Goal: Task Accomplishment & Management: Manage account settings

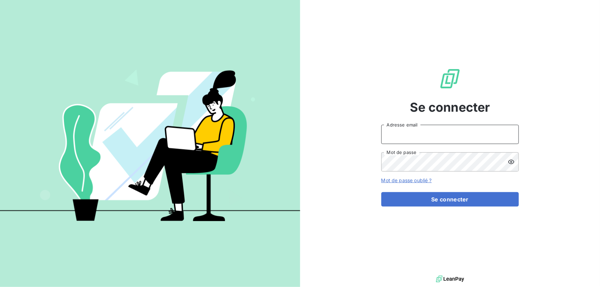
type input "[EMAIL_ADDRESS][DOMAIN_NAME]"
click at [392, 210] on div "Se connecter [EMAIL_ADDRESS][DOMAIN_NAME] Adresse email Mot de passe Mot de pas…" at bounding box center [449, 137] width 137 height 274
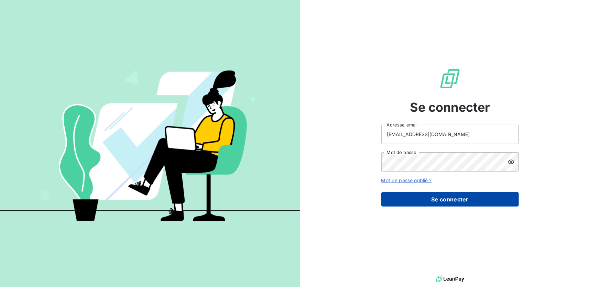
click at [393, 203] on button "Se connecter" at bounding box center [449, 199] width 137 height 14
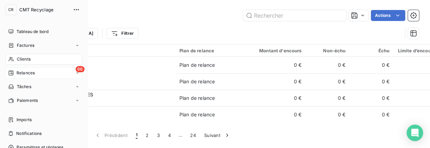
click at [14, 68] on div "66 Relances" at bounding box center [43, 72] width 77 height 11
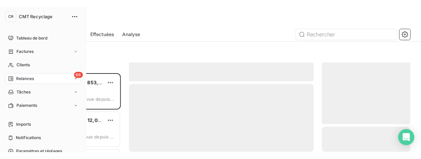
scroll to position [76, 86]
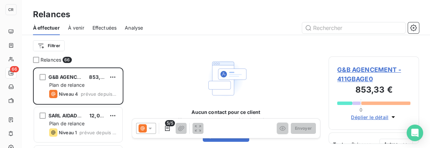
drag, startPoint x: 427, startPoint y: 149, endPoint x: 377, endPoint y: 237, distance: 101.4
click at [377, 148] on html "CR 66 Relances À effectuer À venir Effectuées Analyse Filtrer Relances 66 G&B A…" at bounding box center [215, 74] width 430 height 148
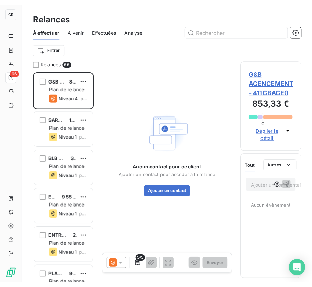
scroll to position [215, 56]
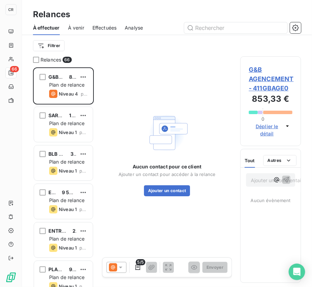
click at [126, 94] on div "Aucun contact pour ce client Ajouter un contact pour accéder à la relance Ajout…" at bounding box center [167, 153] width 130 height 194
click at [54, 48] on html "CR 66 Relances À effectuer À venir Effectuées Analyse Filtrer Relances 66 G&B A…" at bounding box center [156, 143] width 312 height 287
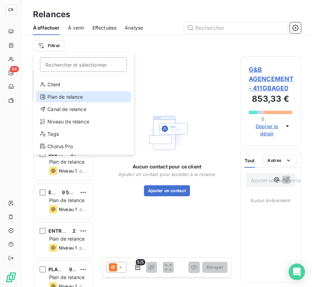
click at [72, 101] on div "Plan de relance" at bounding box center [83, 96] width 95 height 11
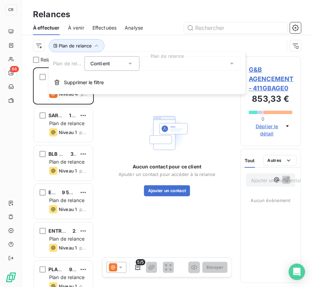
click at [183, 65] on div at bounding box center [191, 63] width 99 height 14
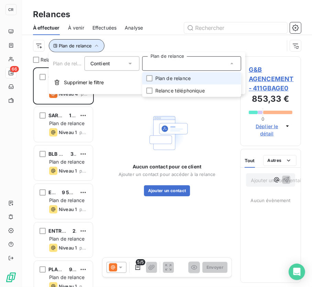
click at [80, 43] on span "Plan de relance" at bounding box center [75, 45] width 33 height 5
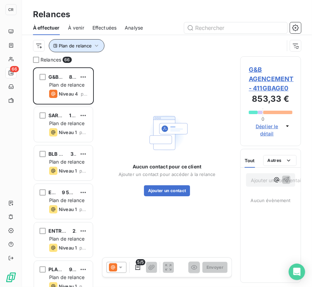
click at [82, 50] on button "Plan de relance" at bounding box center [77, 45] width 56 height 13
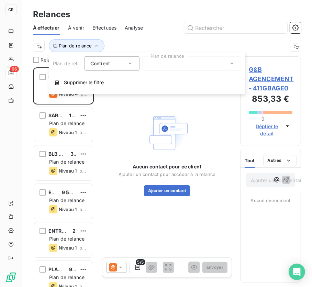
click at [119, 82] on button "Supprimer le filtre" at bounding box center [147, 82] width 197 height 15
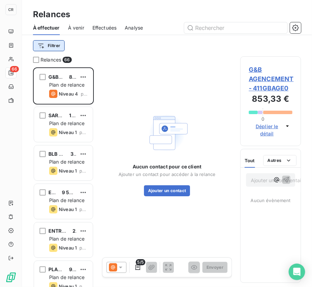
click at [41, 41] on html "CR 66 Relances À effectuer À venir Effectuées Analyse Filtrer Relances 66 G&B A…" at bounding box center [156, 143] width 312 height 287
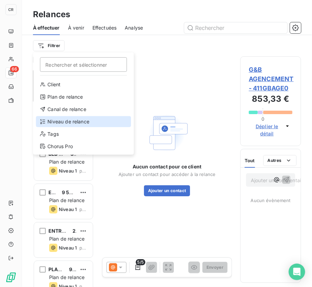
click at [56, 126] on div "Niveau de relance" at bounding box center [83, 121] width 95 height 11
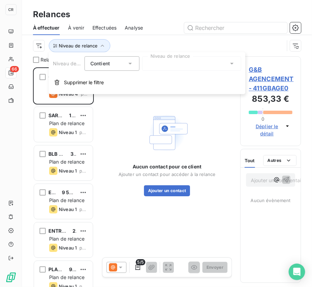
click at [149, 63] on div at bounding box center [191, 63] width 99 height 14
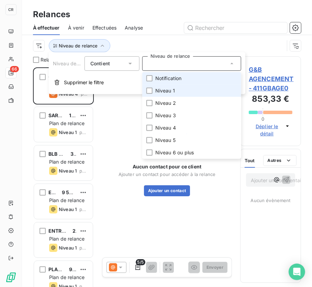
click at [167, 89] on span "Niveau 1" at bounding box center [165, 90] width 20 height 7
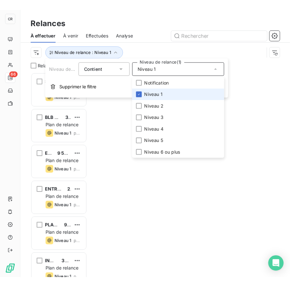
scroll to position [215, 56]
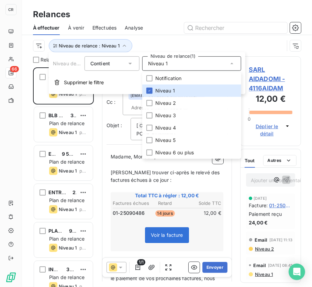
click at [180, 33] on div at bounding box center [226, 27] width 150 height 11
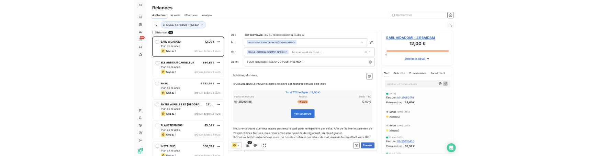
scroll to position [215, 128]
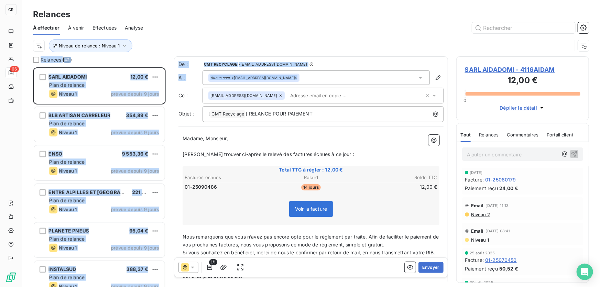
drag, startPoint x: 412, startPoint y: 73, endPoint x: 412, endPoint y: 48, distance: 24.4
click at [412, 48] on div "Relances À effectuer À venir Effectuées Analyse Niveau de relance : Niveau 1 Re…" at bounding box center [311, 143] width 578 height 287
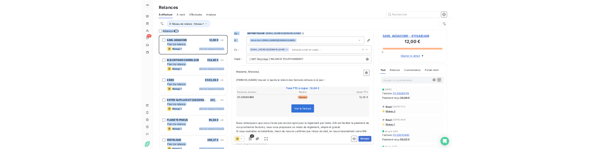
scroll to position [5, 4]
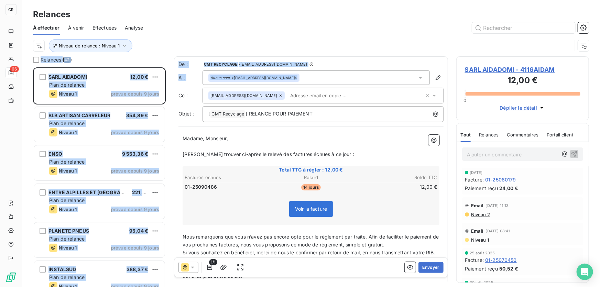
click at [289, 24] on div at bounding box center [369, 27] width 437 height 11
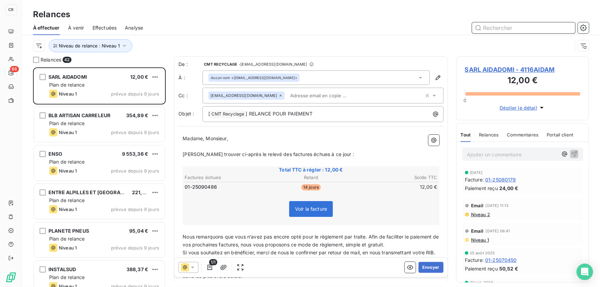
click at [494, 29] on input "text" at bounding box center [523, 27] width 103 height 11
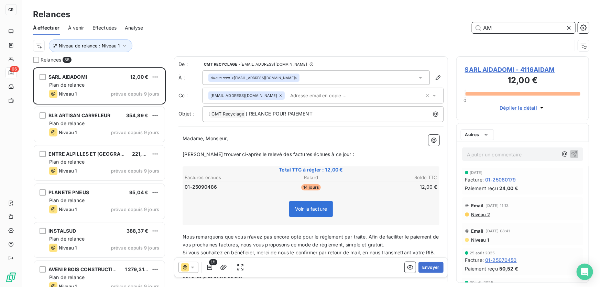
type input "AMS"
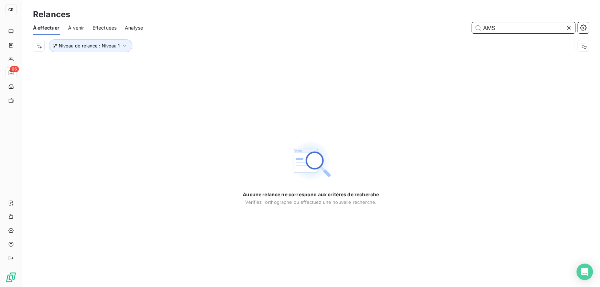
drag, startPoint x: 507, startPoint y: 27, endPoint x: 391, endPoint y: 40, distance: 116.9
click at [391, 40] on div "À effectuer À venir Effectuées Analyse AMS Niveau de relance : Niveau 1" at bounding box center [311, 39] width 578 height 36
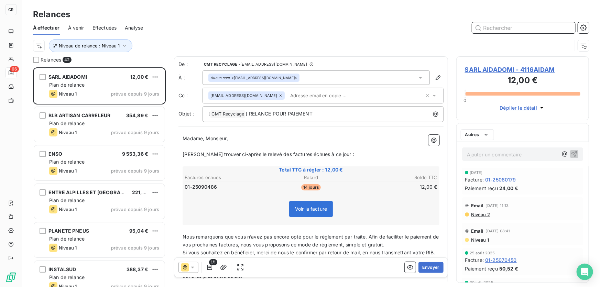
scroll to position [215, 128]
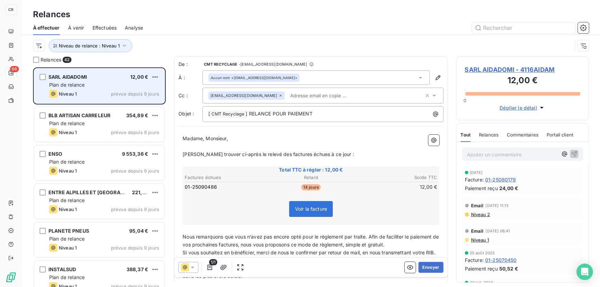
click at [160, 76] on div "SARL AIDADOMI 12,00 € Plan de relance Niveau 1 prévue depuis 9 jours" at bounding box center [99, 85] width 131 height 35
click at [153, 77] on html "CR 66 Relances À effectuer À venir Effectuées Analyse Niveau de relance : Nivea…" at bounding box center [300, 143] width 600 height 287
click at [134, 103] on div "Passer cette action" at bounding box center [125, 103] width 62 height 11
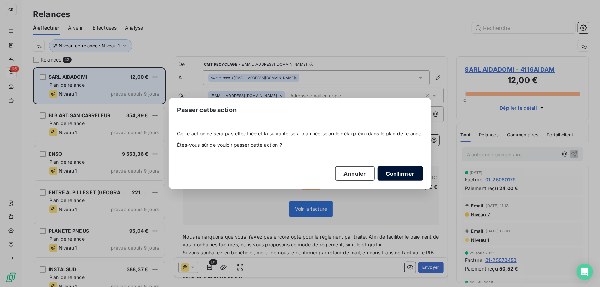
click at [403, 175] on button "Confirmer" at bounding box center [399, 173] width 45 height 14
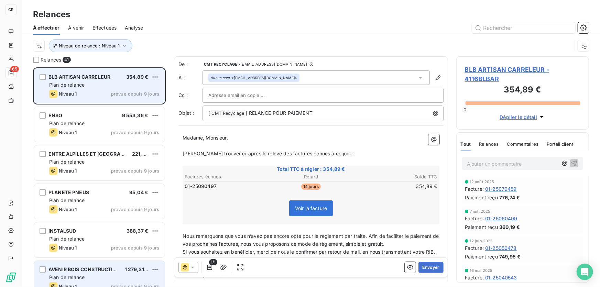
click at [91, 264] on div "AVENIR BOIS CONSTRUCTION 1 279,31 € Plan de relance Niveau 1 prévue depuis 9 jo…" at bounding box center [99, 278] width 131 height 35
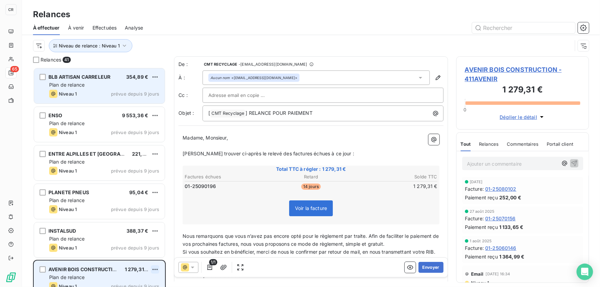
click at [158, 271] on html "CR 65 Relances À effectuer À venir Effectuées Analyse Niveau de relance : Nivea…" at bounding box center [300, 143] width 600 height 287
click at [131, 255] on div "Passer cette action" at bounding box center [125, 255] width 62 height 11
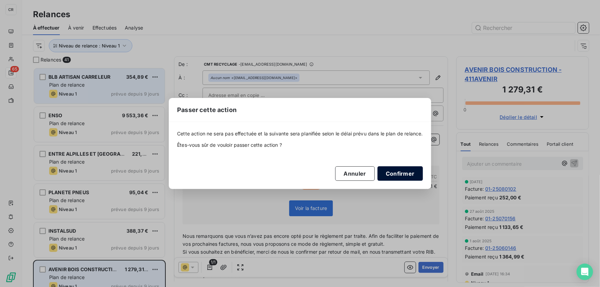
click at [400, 173] on button "Confirmer" at bounding box center [399, 173] width 45 height 14
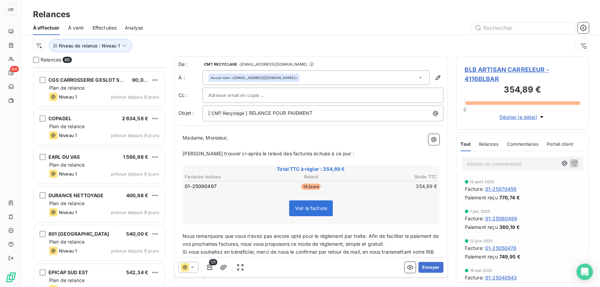
scroll to position [134, 0]
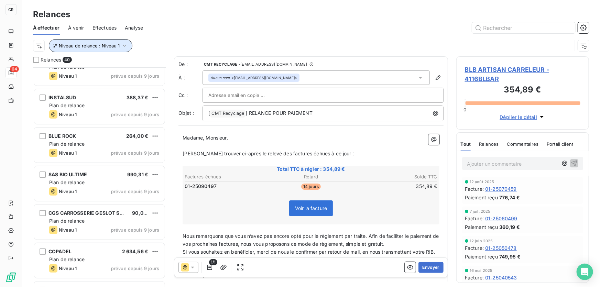
click at [97, 48] on button "Niveau de relance : Niveau 1" at bounding box center [90, 45] width 83 height 13
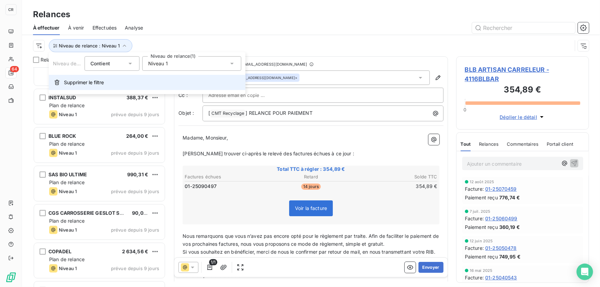
click at [97, 79] on span "Supprimer le filtre" at bounding box center [84, 82] width 40 height 7
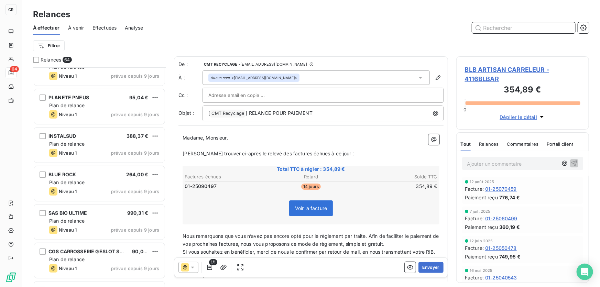
click at [513, 29] on input "text" at bounding box center [523, 27] width 103 height 11
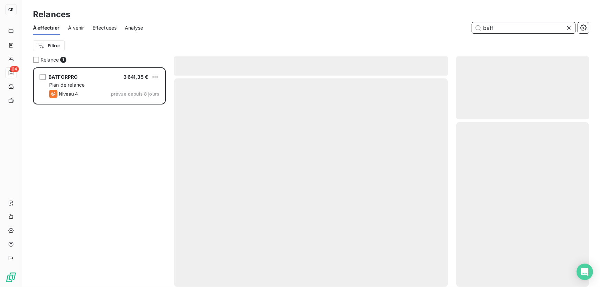
scroll to position [215, 128]
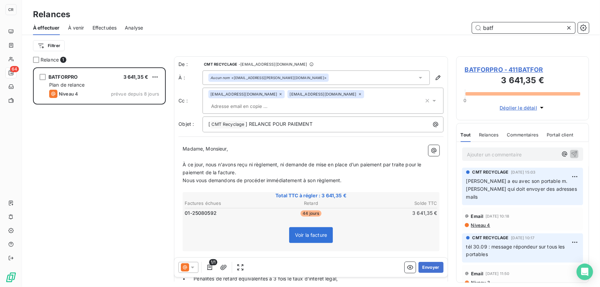
type input "batf"
click at [499, 71] on span "BATFORPRO - 411BATFOR" at bounding box center [522, 69] width 115 height 9
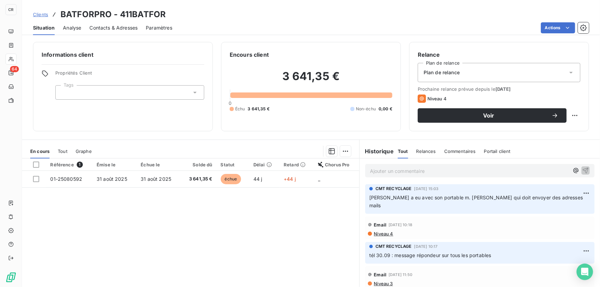
click at [111, 27] on span "Contacts & Adresses" at bounding box center [113, 27] width 48 height 7
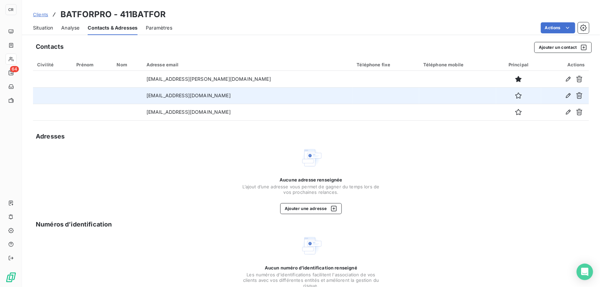
click at [231, 93] on td "[EMAIL_ADDRESS][DOMAIN_NAME]" at bounding box center [247, 95] width 210 height 16
click at [225, 96] on td "[EMAIL_ADDRESS][DOMAIN_NAME]" at bounding box center [247, 95] width 210 height 16
drag, startPoint x: 232, startPoint y: 93, endPoint x: 165, endPoint y: 89, distance: 67.1
click at [165, 89] on td "[EMAIL_ADDRESS][DOMAIN_NAME]" at bounding box center [247, 95] width 210 height 16
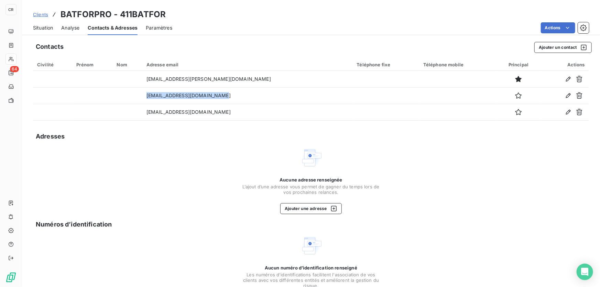
copy td "[EMAIL_ADDRESS][DOMAIN_NAME]"
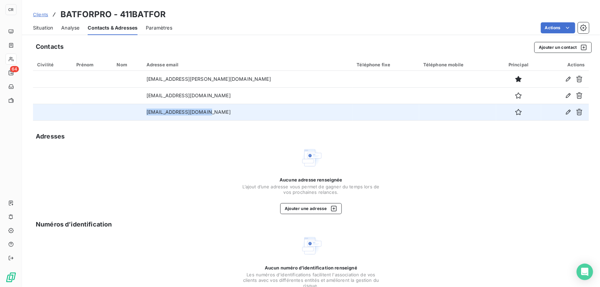
drag, startPoint x: 229, startPoint y: 114, endPoint x: 169, endPoint y: 114, distance: 60.1
click at [169, 114] on td "[EMAIL_ADDRESS][DOMAIN_NAME]" at bounding box center [247, 112] width 210 height 16
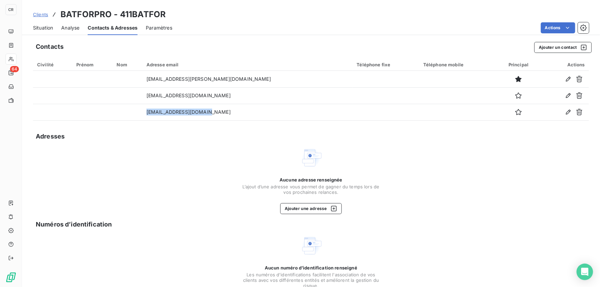
copy td "[EMAIL_ADDRESS][DOMAIN_NAME]"
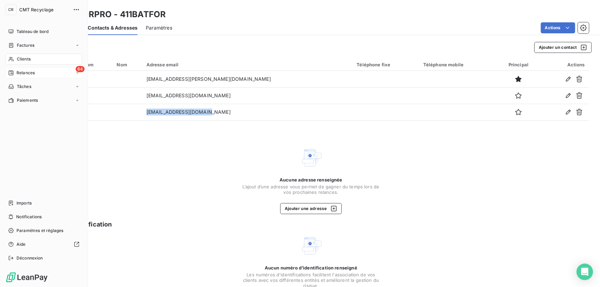
click at [15, 73] on div "Relances" at bounding box center [21, 73] width 26 height 6
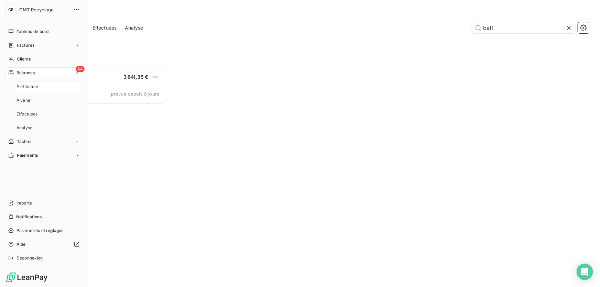
scroll to position [215, 128]
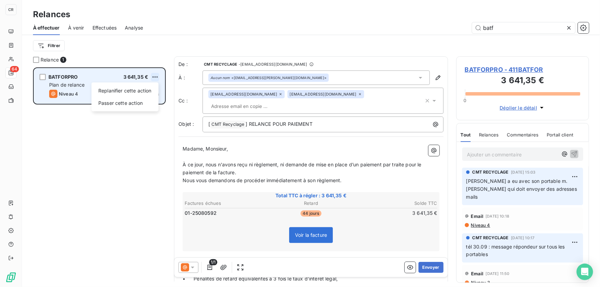
click at [158, 76] on html "CR 64 Relances À effectuer À venir Effectuées Analyse batf Filtrer Relance 1 BA…" at bounding box center [300, 143] width 600 height 287
click at [143, 104] on div "Passer cette action" at bounding box center [125, 103] width 62 height 11
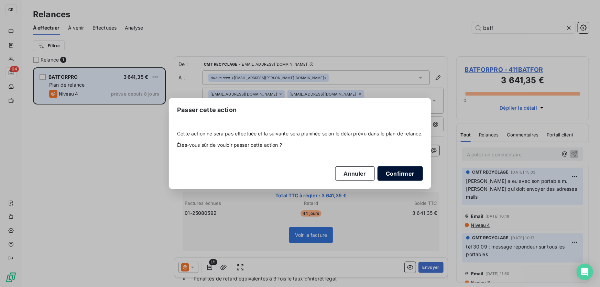
click at [407, 176] on button "Confirmer" at bounding box center [399, 173] width 45 height 14
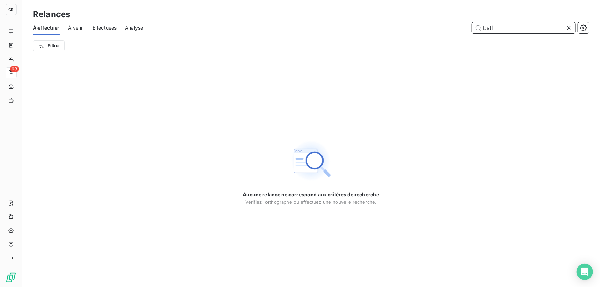
drag, startPoint x: 500, startPoint y: 31, endPoint x: 452, endPoint y: 31, distance: 48.1
click at [452, 31] on div "batf" at bounding box center [369, 27] width 437 height 11
drag, startPoint x: 521, startPoint y: 27, endPoint x: 447, endPoint y: 27, distance: 73.9
click at [447, 27] on div "berb" at bounding box center [369, 27] width 437 height 11
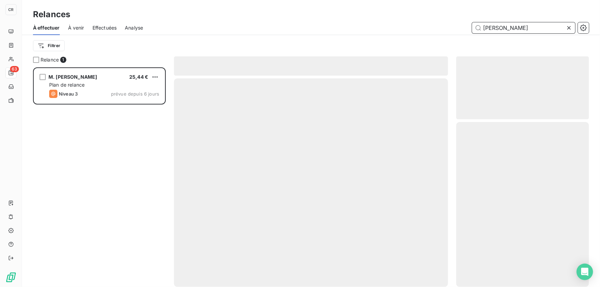
scroll to position [215, 128]
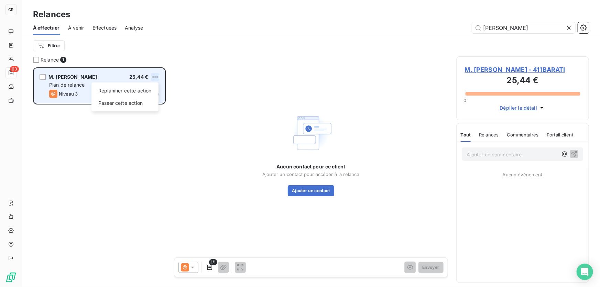
click at [156, 76] on html "CR 63 Relances À effectuer À venir Effectuées Analyse [PERSON_NAME] Relance 1 M…" at bounding box center [300, 143] width 600 height 287
click at [134, 103] on div "Passer cette action" at bounding box center [125, 103] width 62 height 11
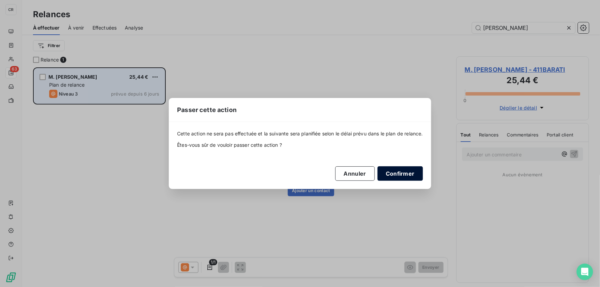
click at [396, 176] on button "Confirmer" at bounding box center [399, 173] width 45 height 14
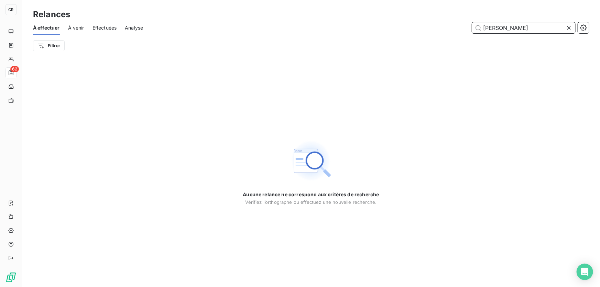
click at [490, 28] on input "[PERSON_NAME]" at bounding box center [523, 27] width 103 height 11
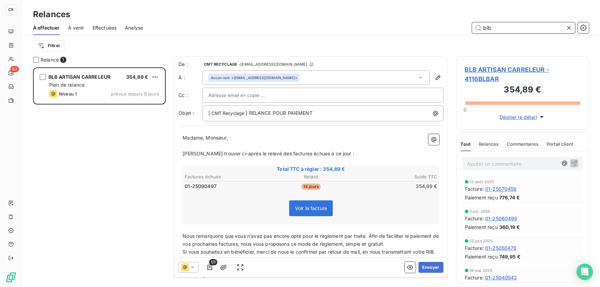
scroll to position [215, 128]
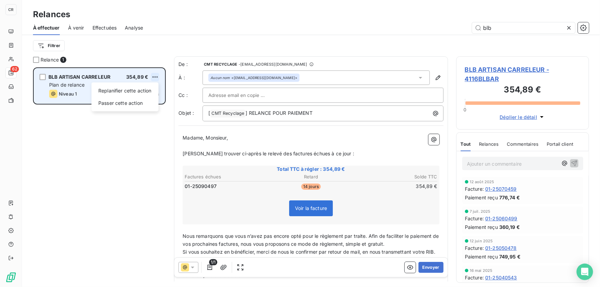
click at [156, 78] on html "CR 62 Relances À effectuer À venir Effectuées Analyse blb Filtrer Relance 1 BLB…" at bounding box center [300, 143] width 600 height 287
click at [135, 105] on div "Passer cette action" at bounding box center [125, 103] width 62 height 11
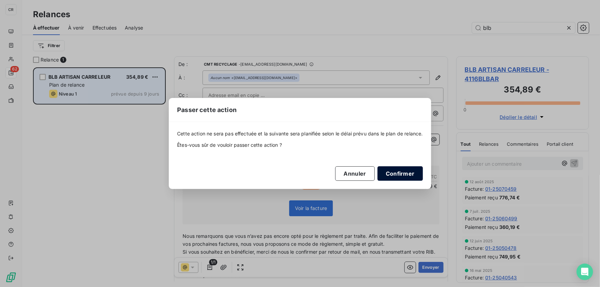
click at [399, 179] on button "Confirmer" at bounding box center [399, 173] width 45 height 14
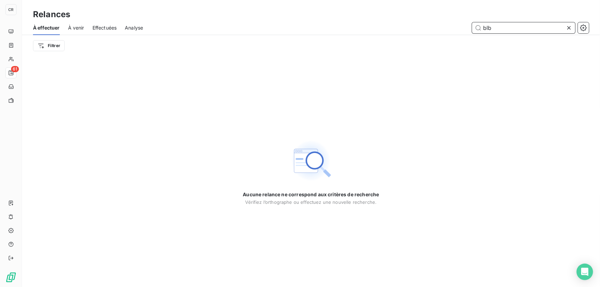
drag, startPoint x: 501, startPoint y: 26, endPoint x: 423, endPoint y: 25, distance: 78.4
click at [423, 25] on div "blb" at bounding box center [369, 27] width 437 height 11
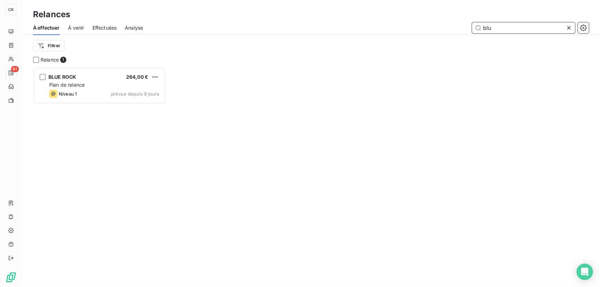
scroll to position [215, 128]
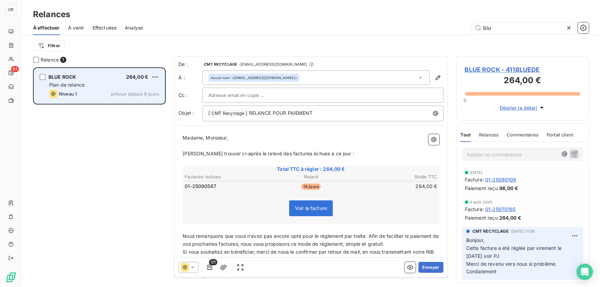
click at [160, 75] on div "BLUE ROCK 264,00 € Plan de relance Niveau 1 prévue depuis 9 jours" at bounding box center [99, 85] width 131 height 35
click at [155, 75] on html "CR 61 Relances À effectuer À venir Effectuées Analyse blu Filtrer Relance 1 BLU…" at bounding box center [300, 143] width 600 height 287
click at [137, 102] on div "Passer cette action" at bounding box center [125, 103] width 62 height 11
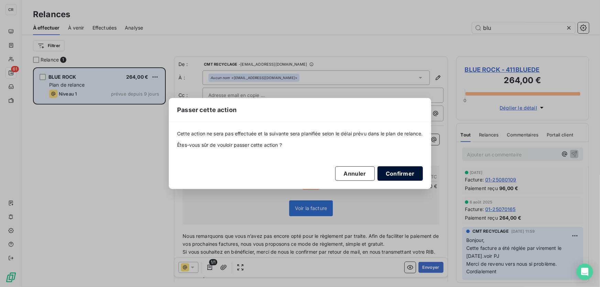
click at [399, 175] on button "Confirmer" at bounding box center [399, 173] width 45 height 14
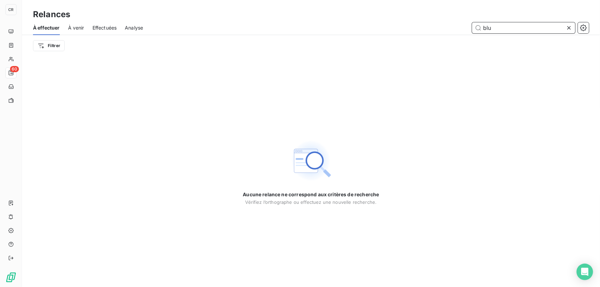
click at [492, 25] on input "blu" at bounding box center [523, 27] width 103 height 11
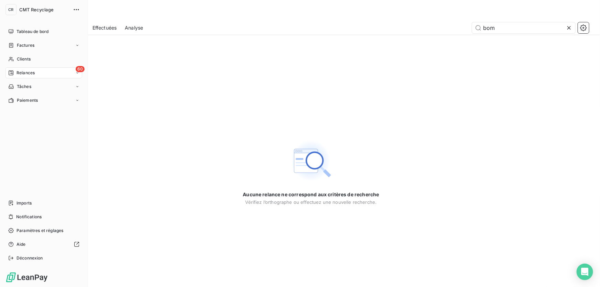
click at [31, 70] on span "Relances" at bounding box center [25, 73] width 18 height 6
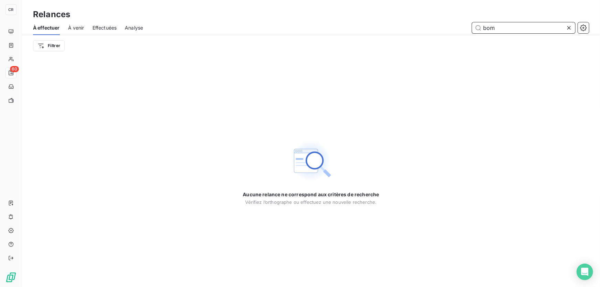
click at [530, 31] on input "bom" at bounding box center [523, 27] width 103 height 11
type input "b"
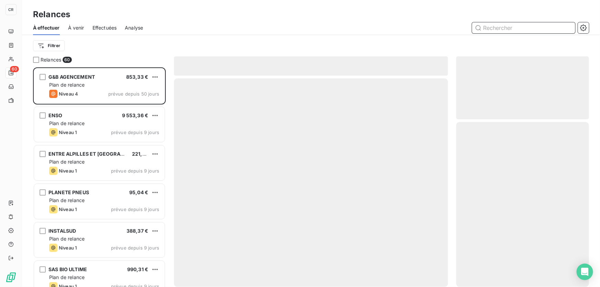
scroll to position [215, 128]
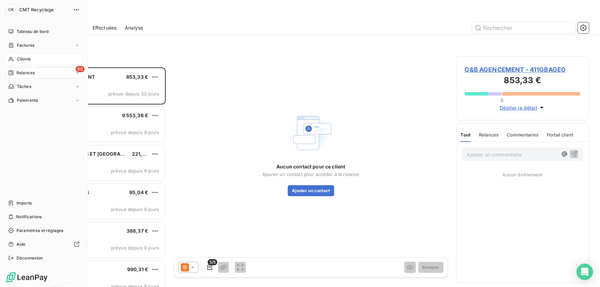
click at [11, 61] on icon at bounding box center [11, 58] width 6 height 5
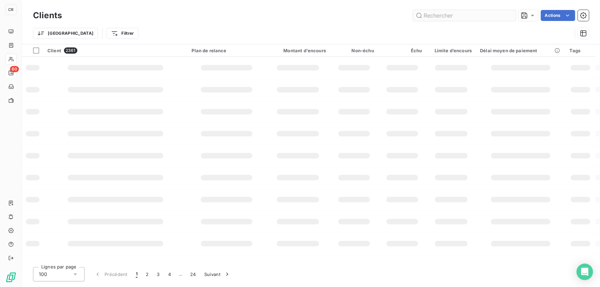
click at [467, 17] on input "text" at bounding box center [464, 15] width 103 height 11
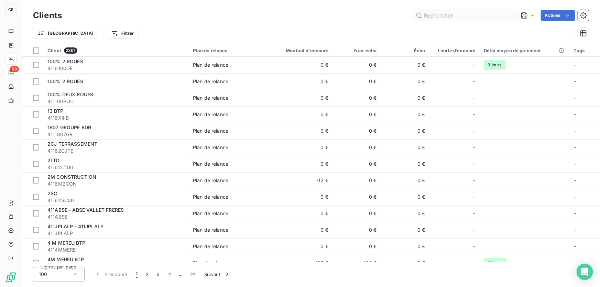
click at [466, 13] on input "text" at bounding box center [464, 15] width 103 height 11
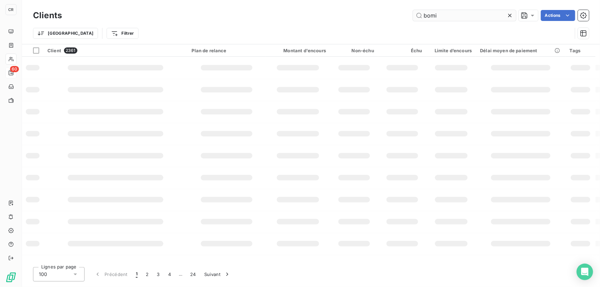
type input "bomi"
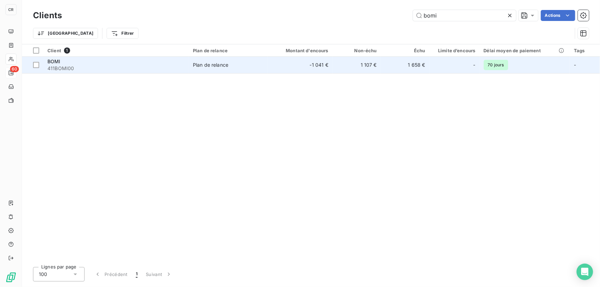
click at [323, 69] on td "-1 041 €" at bounding box center [299, 65] width 65 height 16
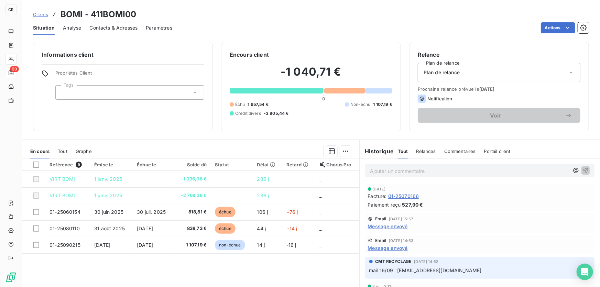
drag, startPoint x: 488, startPoint y: 268, endPoint x: 395, endPoint y: 272, distance: 93.6
click at [395, 272] on p "mail 16/09 : [EMAIL_ADDRESS][DOMAIN_NAME]" at bounding box center [479, 271] width 221 height 8
copy span "[EMAIL_ADDRESS][DOMAIN_NAME]"
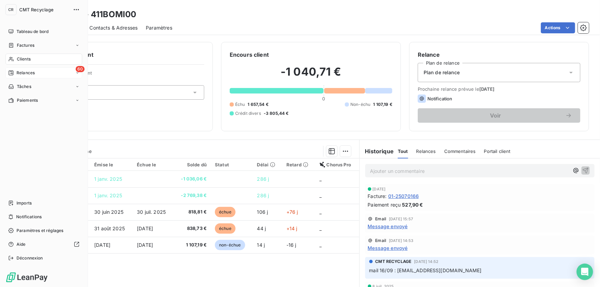
click at [11, 66] on nav "Tableau de bord Factures Clients 60 Relances Tâches Paiements" at bounding box center [43, 66] width 77 height 80
click at [15, 72] on div "Relances" at bounding box center [21, 73] width 26 height 6
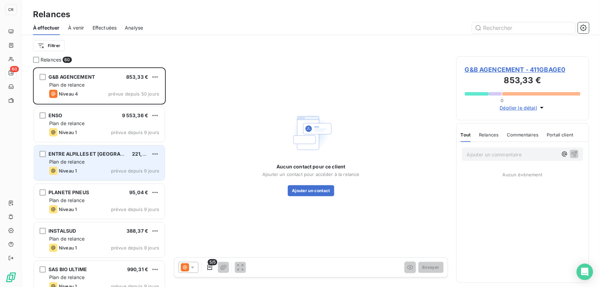
scroll to position [215, 128]
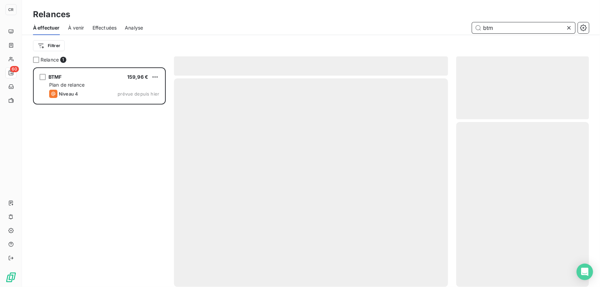
scroll to position [215, 128]
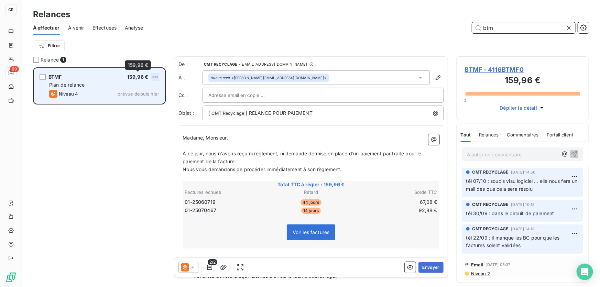
type input "btm"
click at [153, 78] on html "CR 60 Relances À effectuer À venir Effectuées Analyse btm Filtrer Relance 1 BTM…" at bounding box center [300, 143] width 600 height 287
click at [145, 90] on div "Replanifier cette action" at bounding box center [125, 90] width 62 height 11
select select "9"
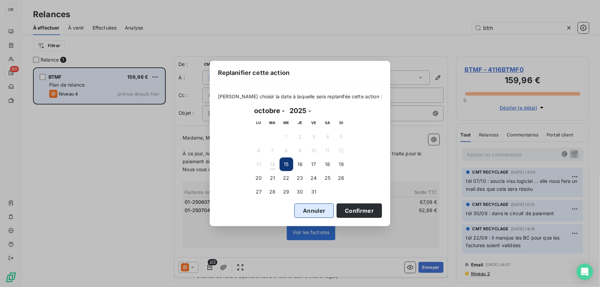
click at [305, 213] on button "Annuler" at bounding box center [314, 210] width 40 height 14
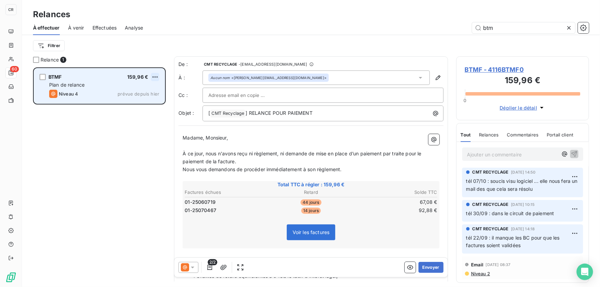
click at [155, 76] on html "CR 60 Relances À effectuer À venir Effectuées Analyse btm Filtrer Relance 1 BTM…" at bounding box center [300, 143] width 600 height 287
click at [142, 104] on div "Passer cette action" at bounding box center [125, 103] width 62 height 11
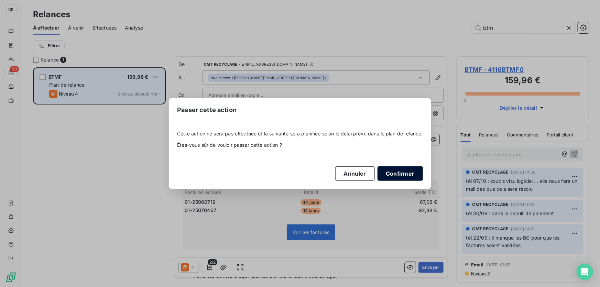
click at [411, 169] on button "Confirmer" at bounding box center [399, 173] width 45 height 14
